Goal: Task Accomplishment & Management: Complete application form

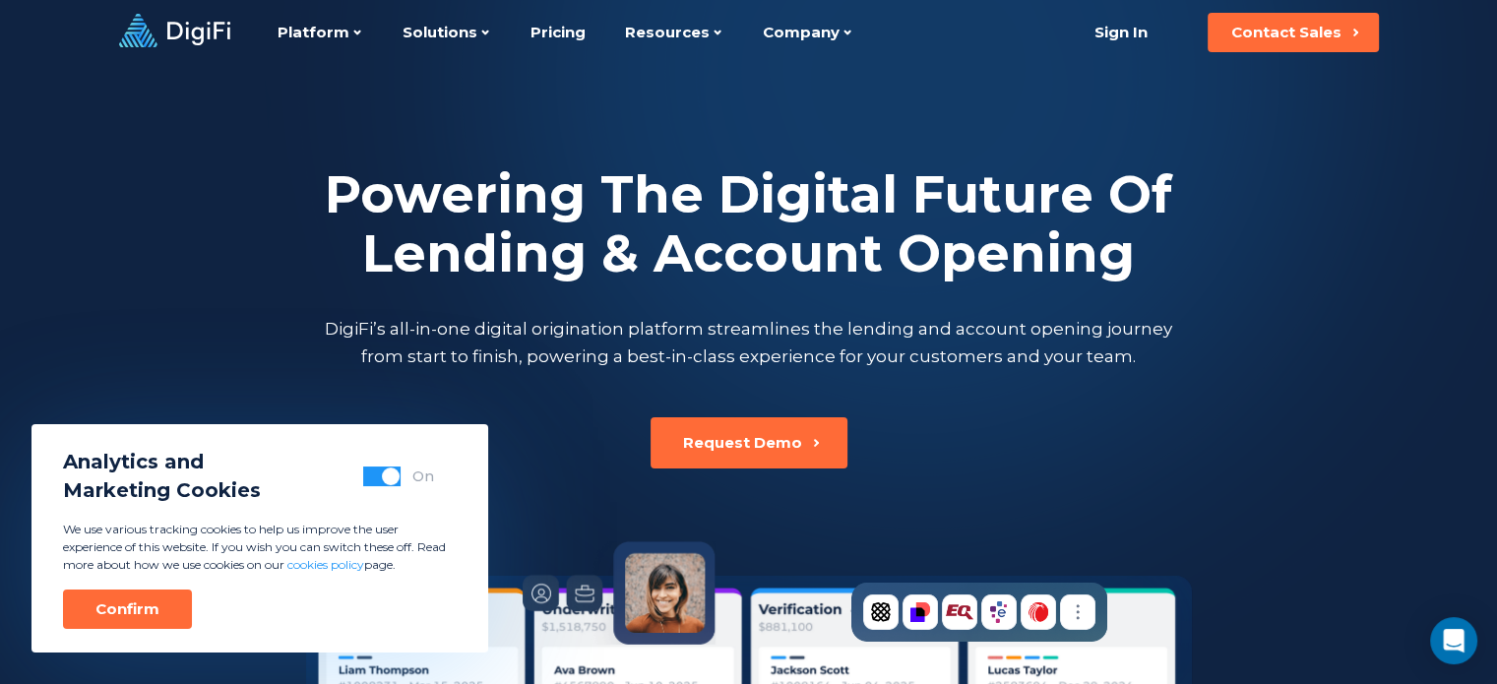
click at [376, 475] on button "button" at bounding box center [381, 477] width 37 height 20
click at [134, 612] on div "Confirm" at bounding box center [127, 609] width 64 height 20
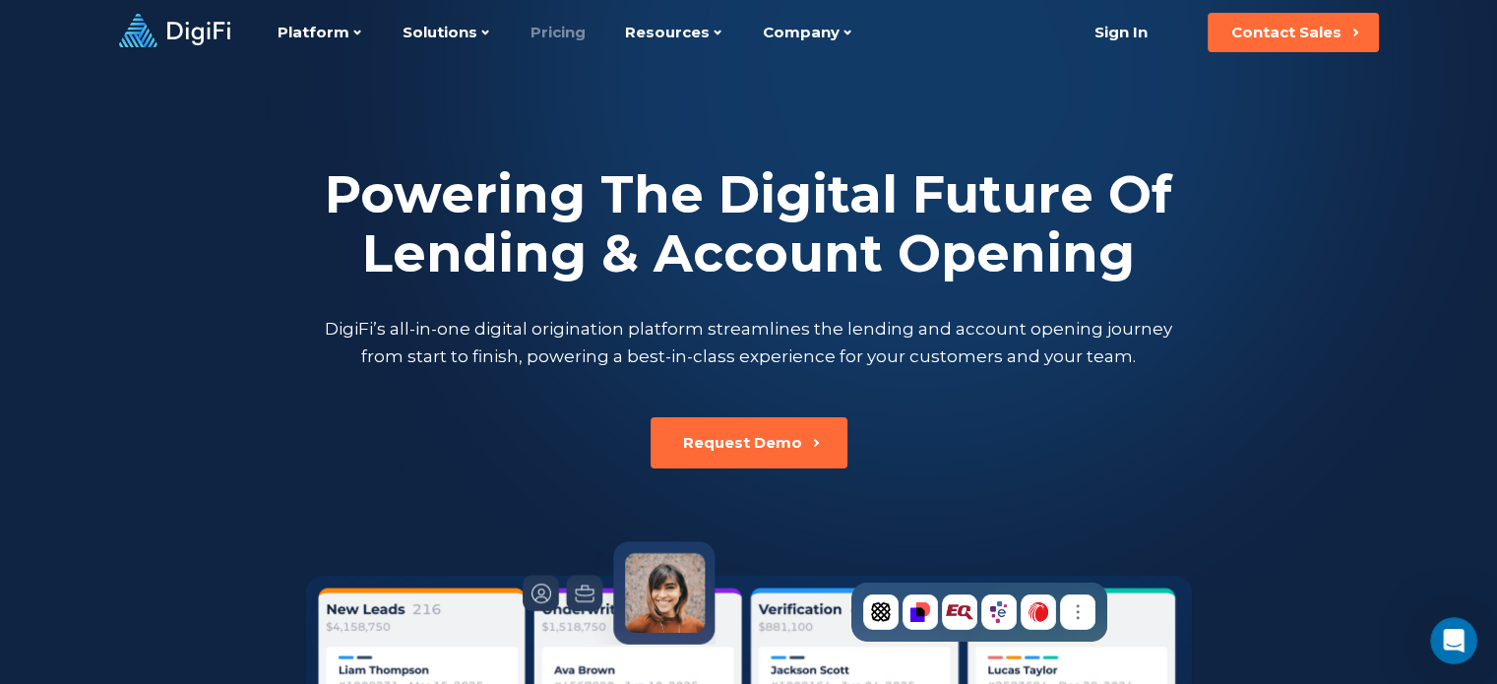
click at [552, 25] on link "Pricing" at bounding box center [558, 32] width 55 height 65
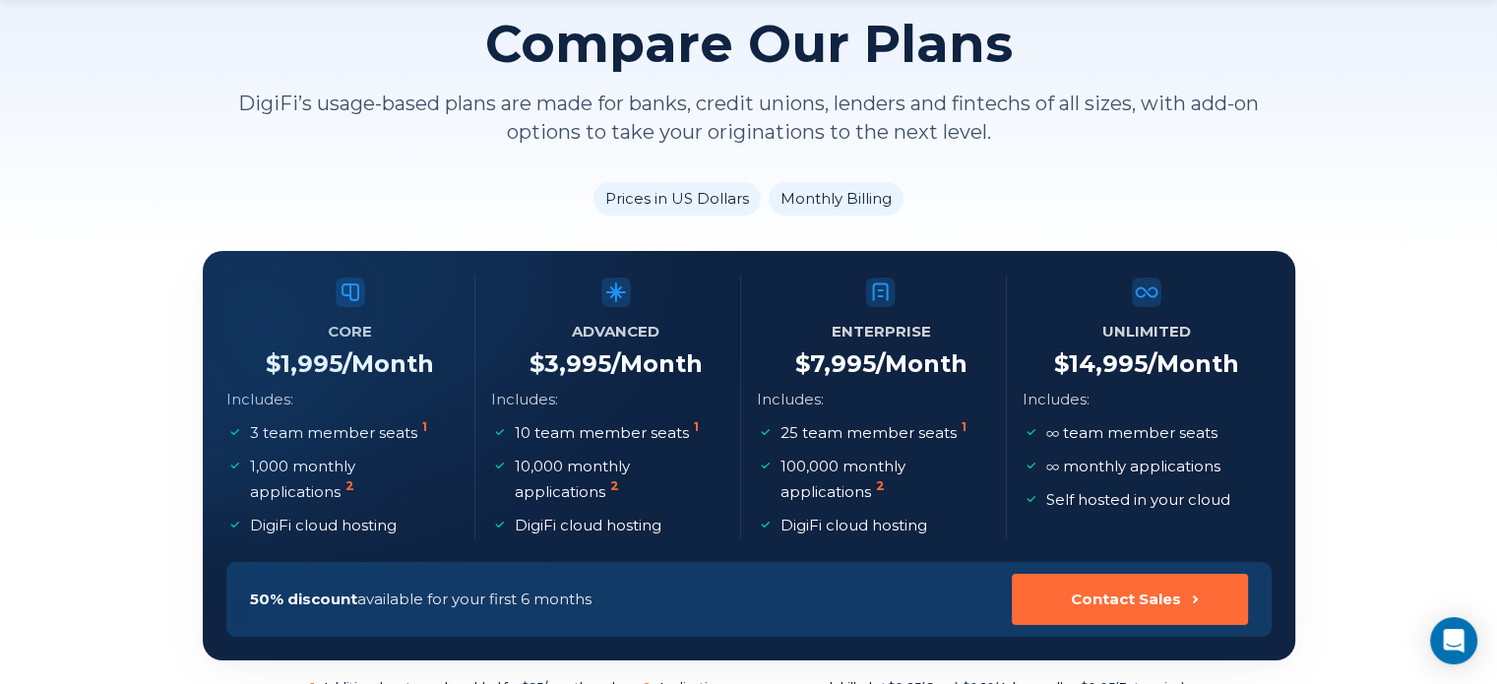
scroll to position [197, 0]
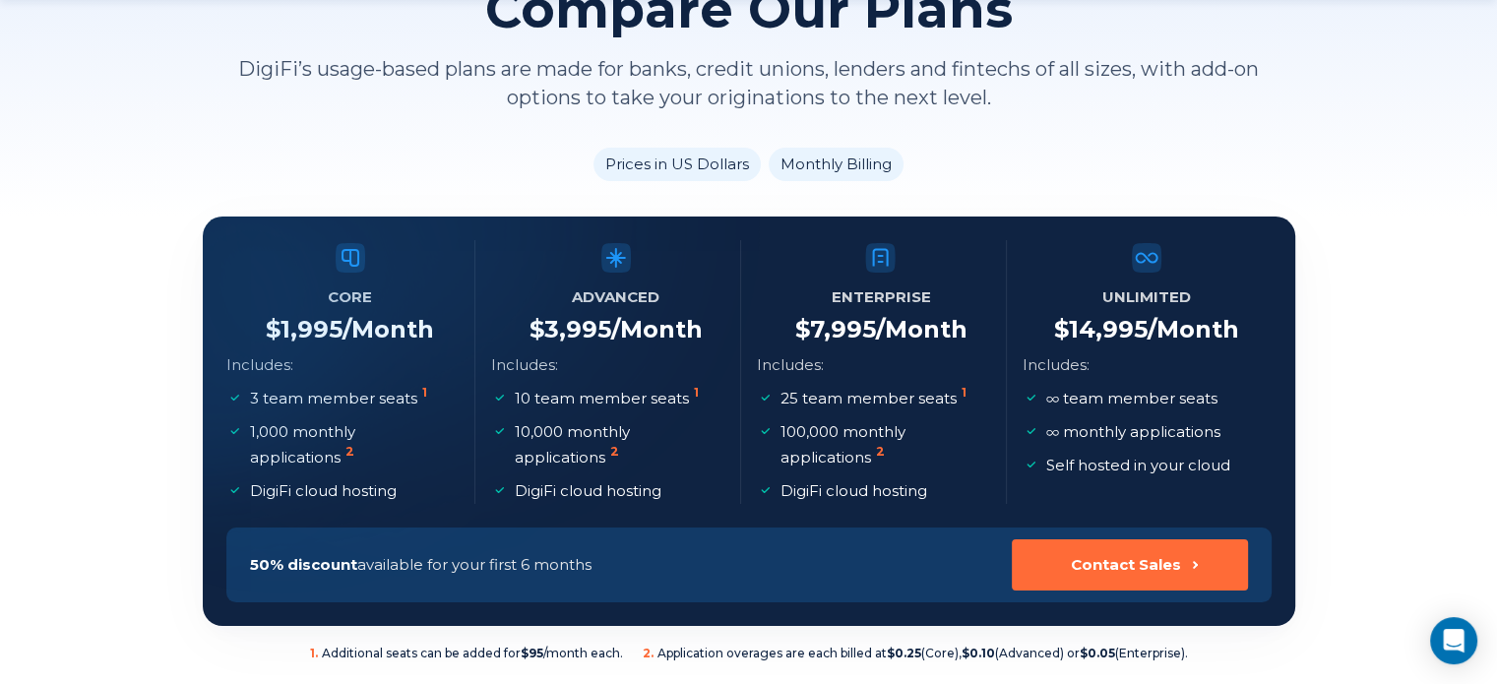
click at [871, 394] on p "25 team member seats 1" at bounding box center [876, 399] width 190 height 26
click at [868, 343] on h4 "$ 7,995 /Month" at bounding box center [881, 330] width 172 height 30
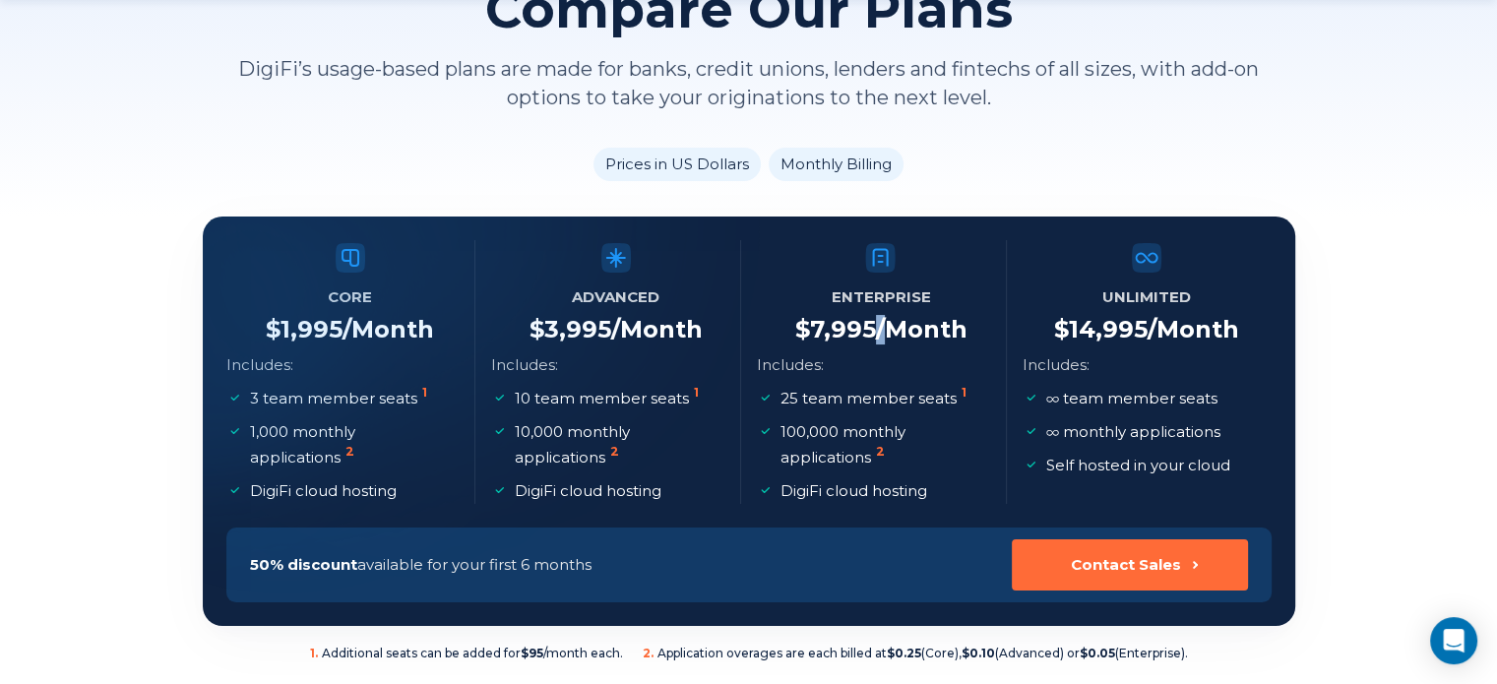
click at [868, 343] on h4 "$ 7,995 /Month" at bounding box center [881, 330] width 172 height 30
click at [869, 399] on p "25 team member seats 1" at bounding box center [876, 399] width 190 height 26
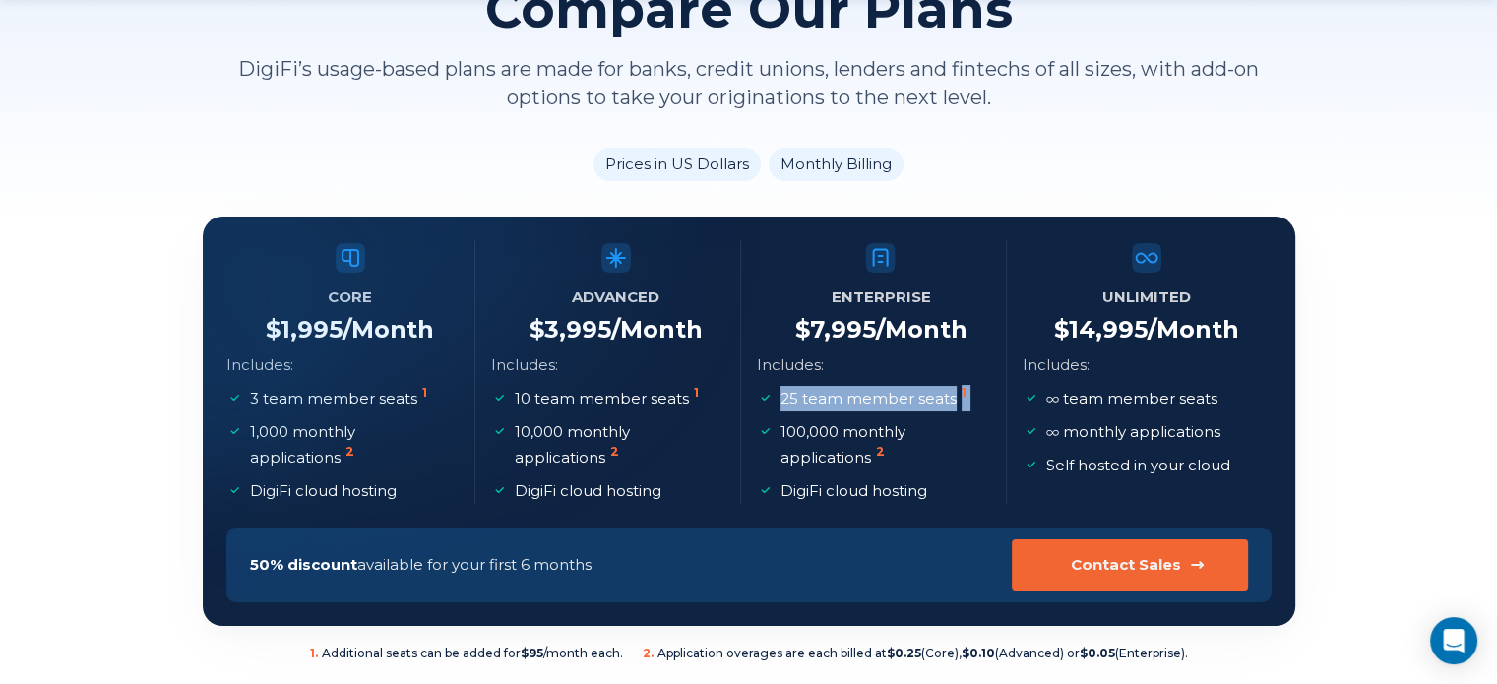
click at [1187, 575] on button "Contact Sales" at bounding box center [1130, 564] width 236 height 51
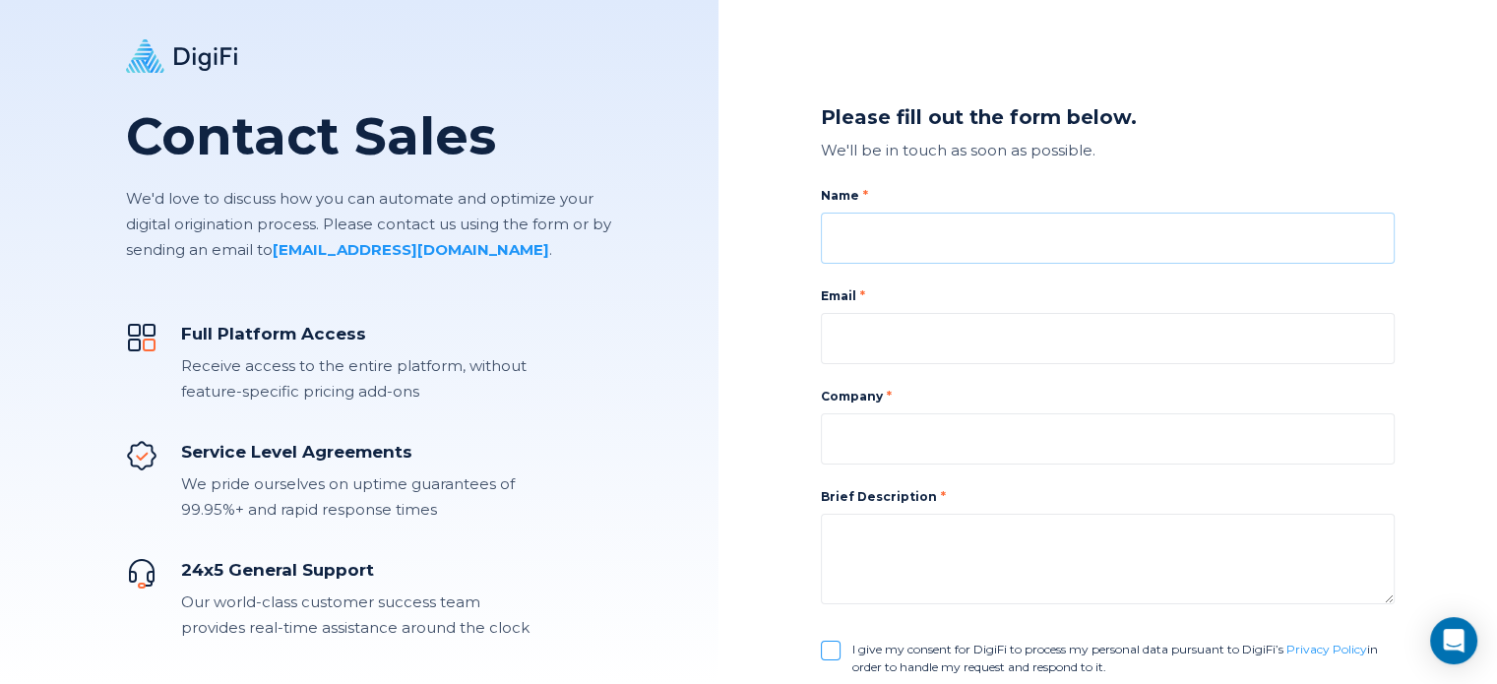
click at [957, 253] on input at bounding box center [1108, 238] width 574 height 51
type input "Matthew Holbrook"
type input "matthewholbrook@transcendcu.com"
type input "Transcend Credit Union"
click at [949, 535] on textarea at bounding box center [1108, 559] width 574 height 91
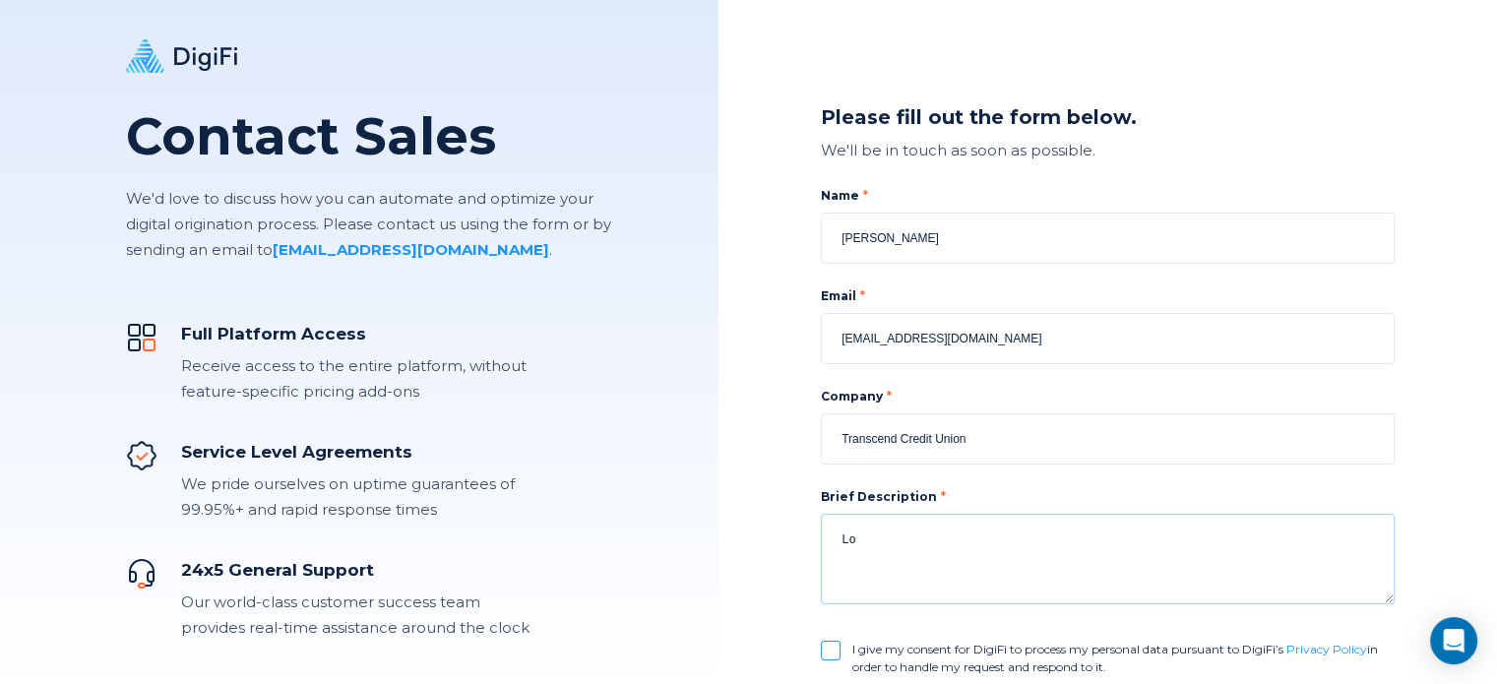
type textarea "L"
type textarea "W"
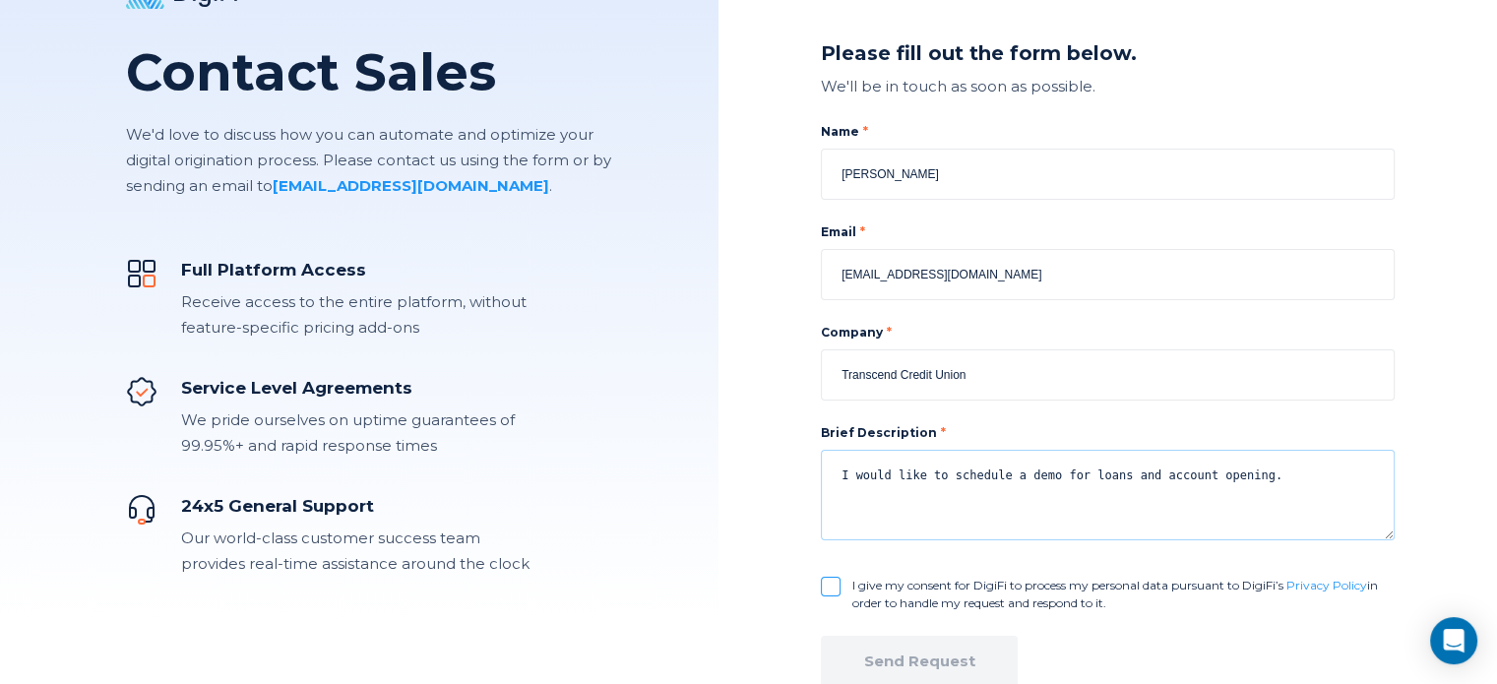
scroll to position [98, 0]
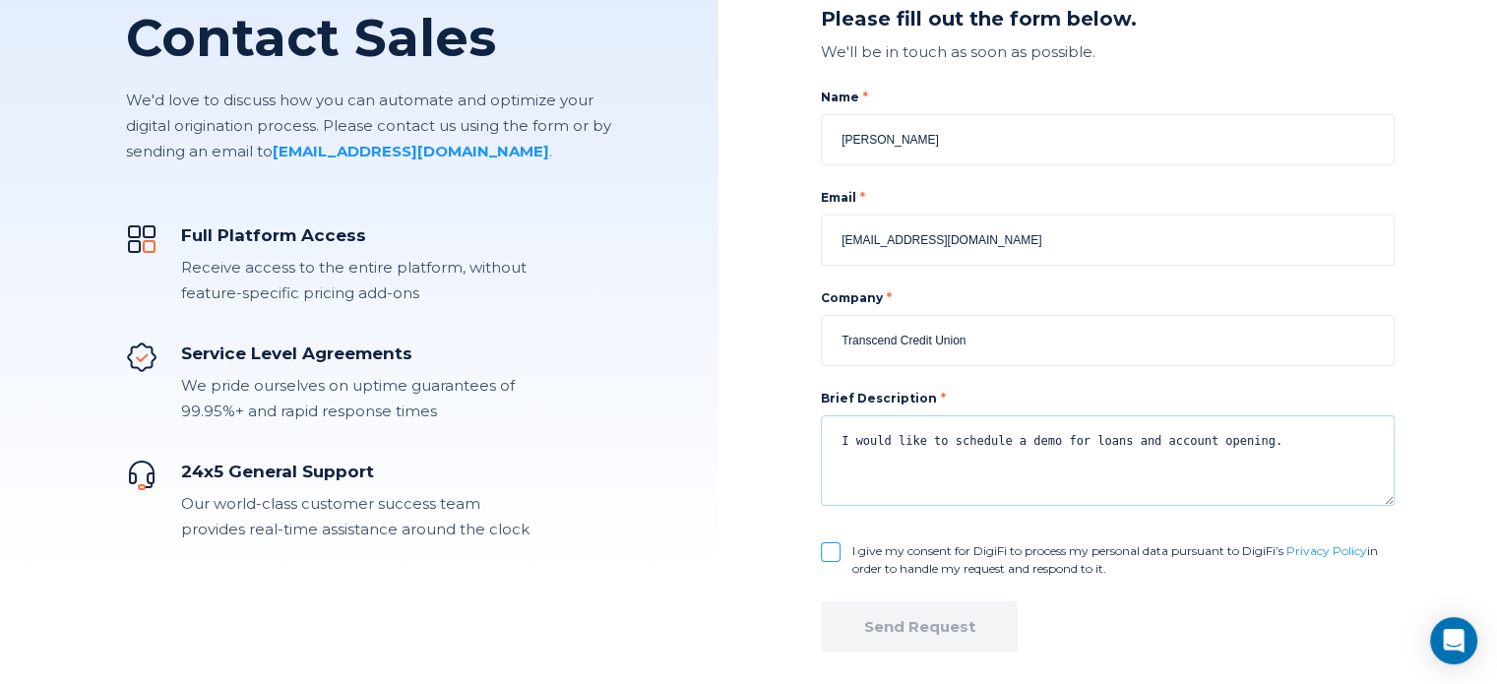
type textarea "I would like to schedule a demo for loans and account opening."
click at [838, 549] on input "I give my consent for DigiFi to process my personal data pursuant to DigiFi’s P…" at bounding box center [831, 552] width 20 height 20
checkbox input "true"
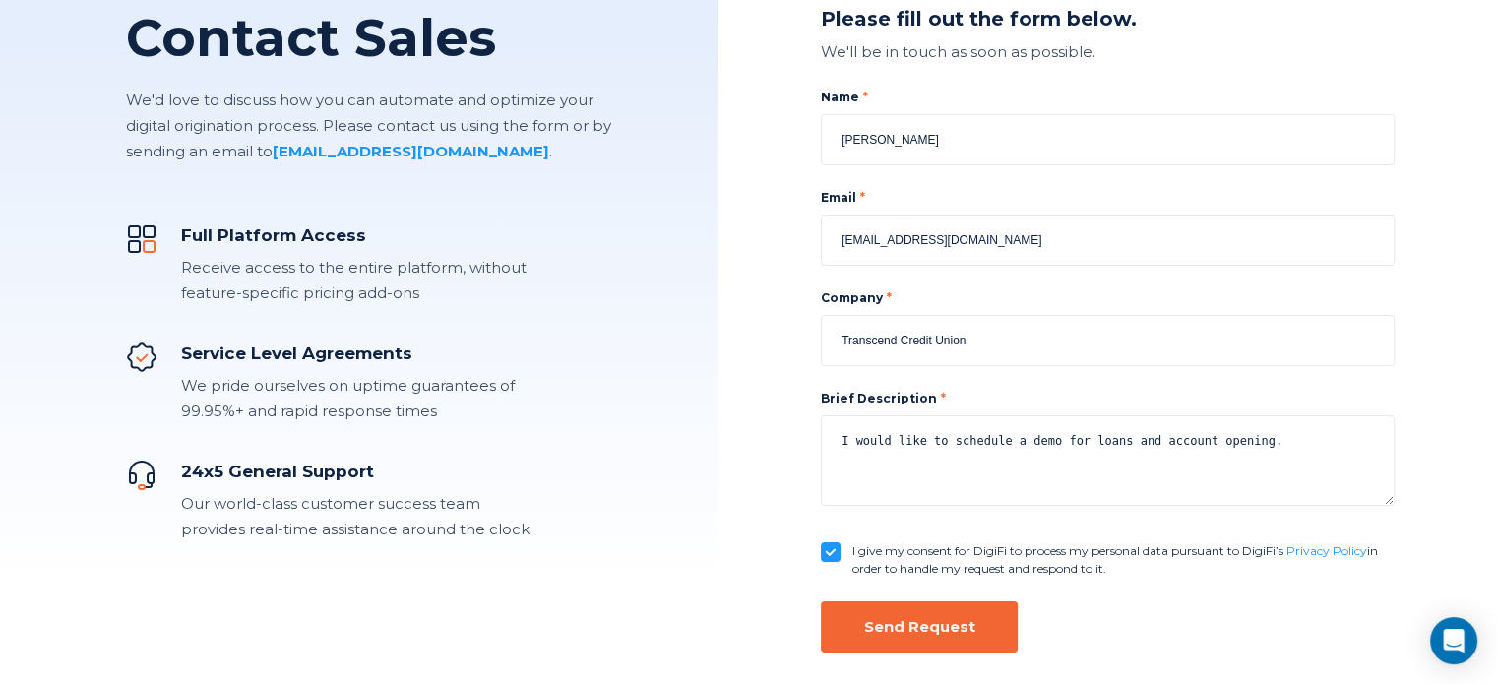
click at [933, 629] on div "Send Request" at bounding box center [919, 627] width 111 height 20
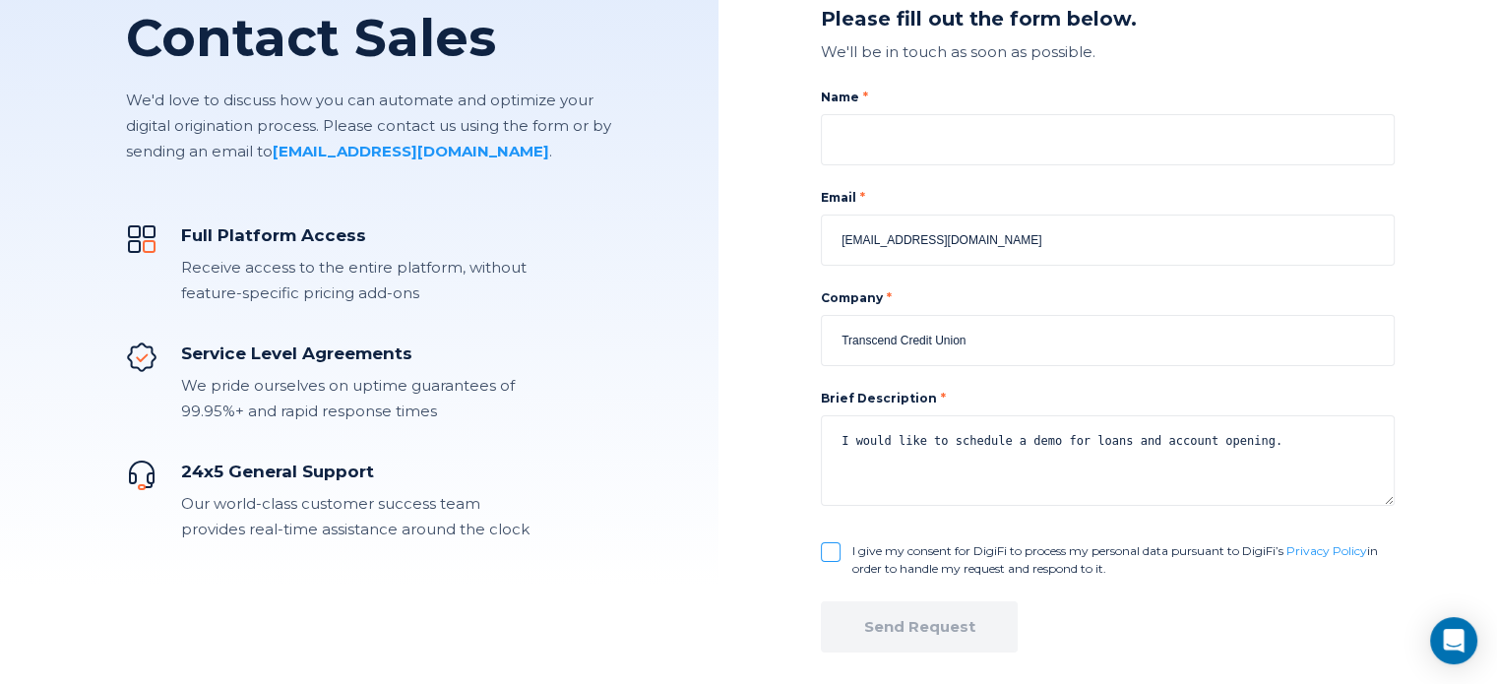
checkbox input "false"
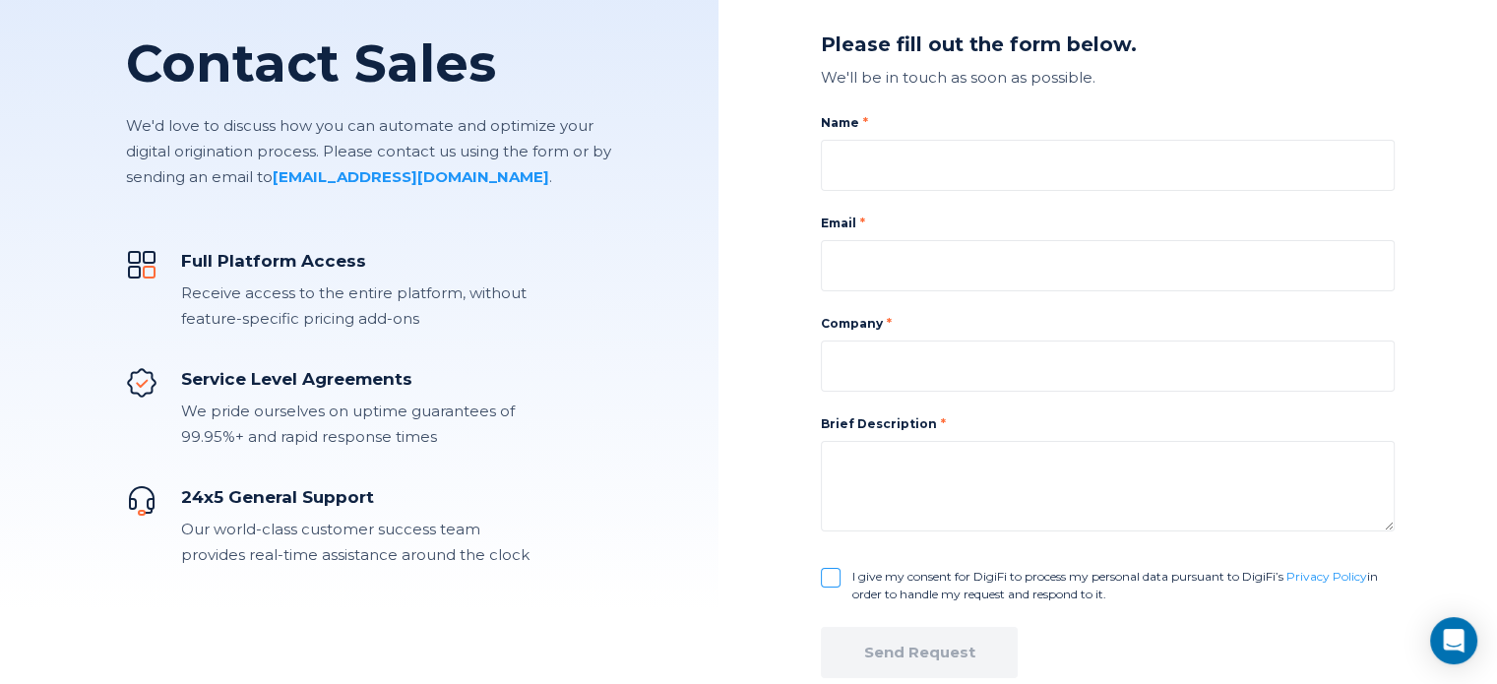
scroll to position [0, 0]
